Goal: Find specific page/section: Find specific page/section

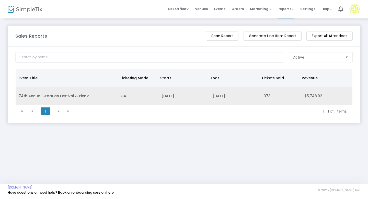
click at [85, 95] on td "74th Annual Croatian Festival & Picnic" at bounding box center [67, 96] width 102 height 18
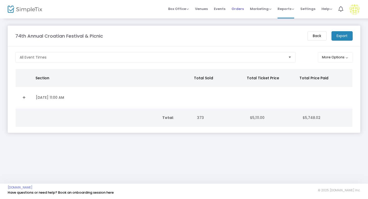
click at [243, 11] on span "Orders" at bounding box center [237, 8] width 12 height 13
